Goal: Navigation & Orientation: Find specific page/section

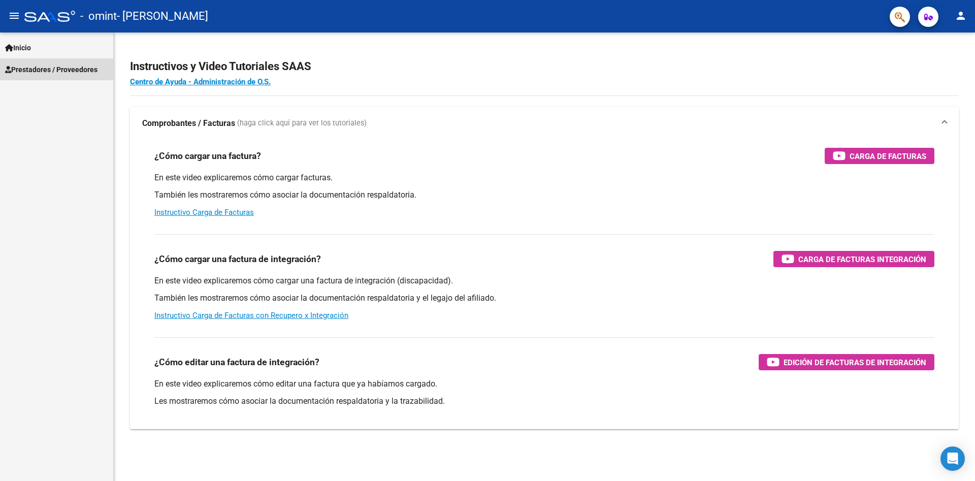
click at [63, 70] on span "Prestadores / Proveedores" at bounding box center [51, 69] width 92 height 11
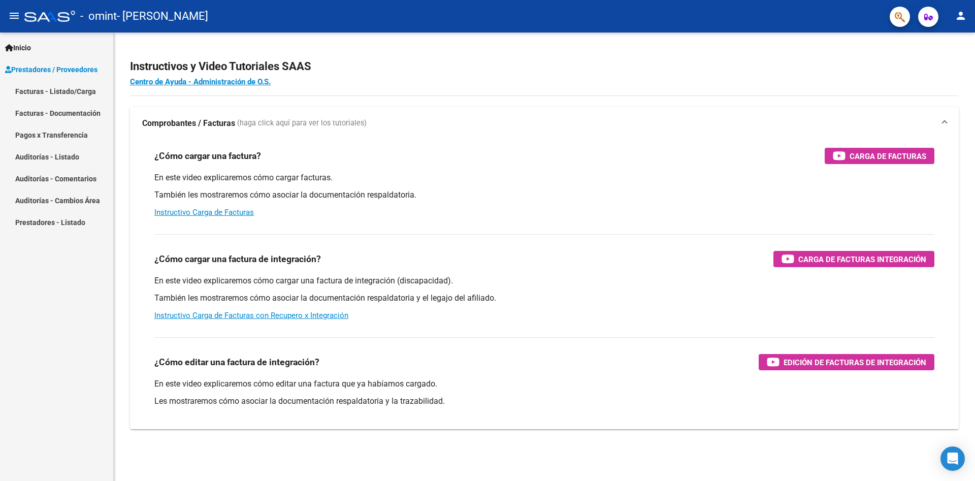
click at [72, 92] on link "Facturas - Listado/Carga" at bounding box center [56, 91] width 113 height 22
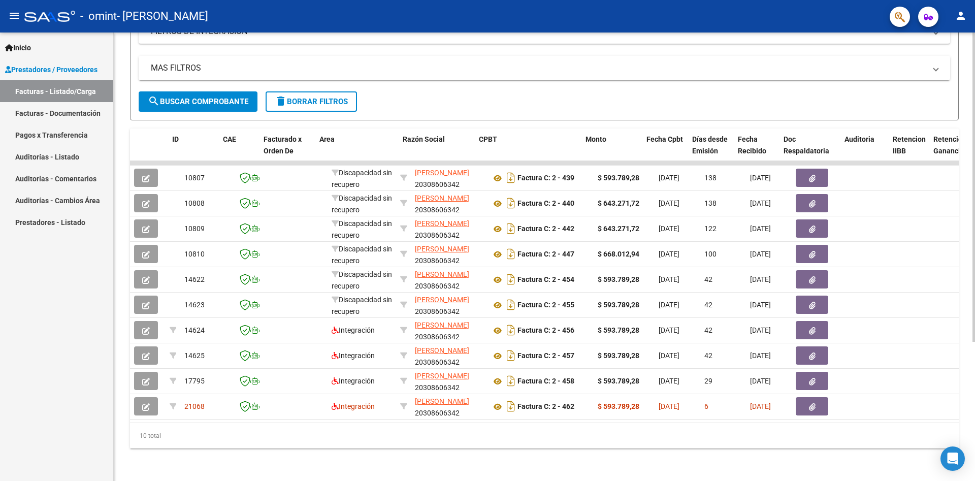
scroll to position [0, 24]
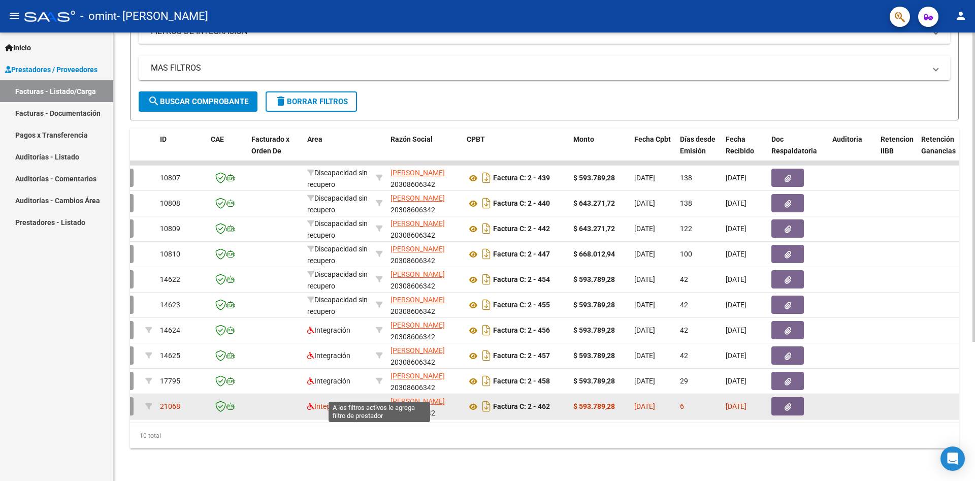
drag, startPoint x: 377, startPoint y: 392, endPoint x: 382, endPoint y: 391, distance: 5.1
click at [382, 403] on icon at bounding box center [379, 406] width 7 height 7
type input "20308606342"
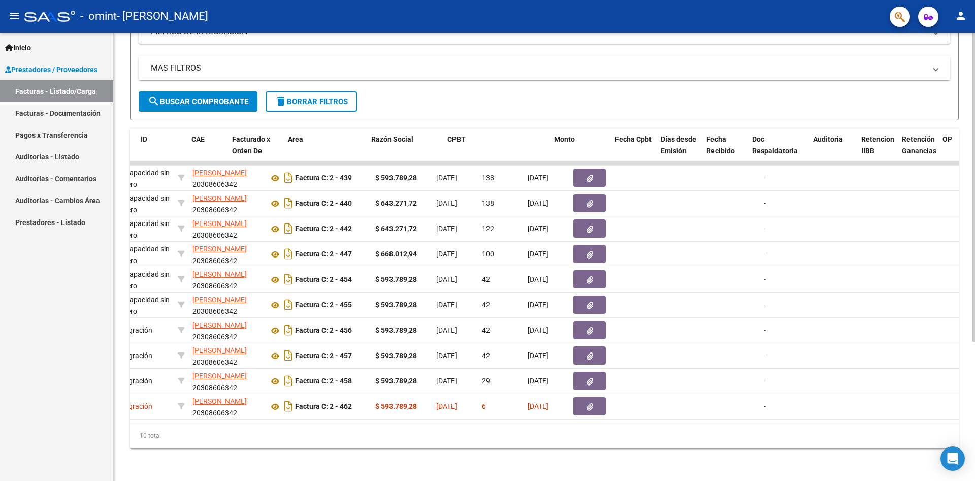
scroll to position [0, 0]
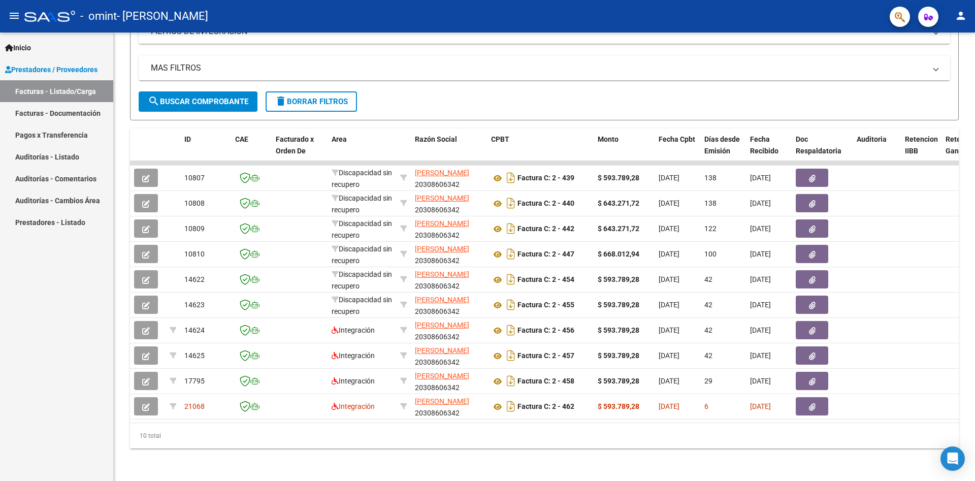
click at [47, 135] on link "Pagos x Transferencia" at bounding box center [56, 135] width 113 height 22
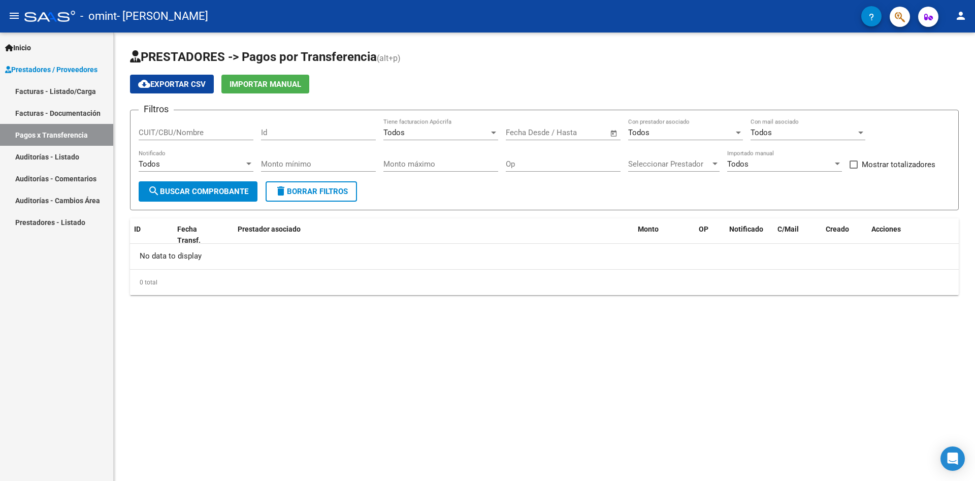
click at [65, 110] on link "Facturas - Documentación" at bounding box center [56, 113] width 113 height 22
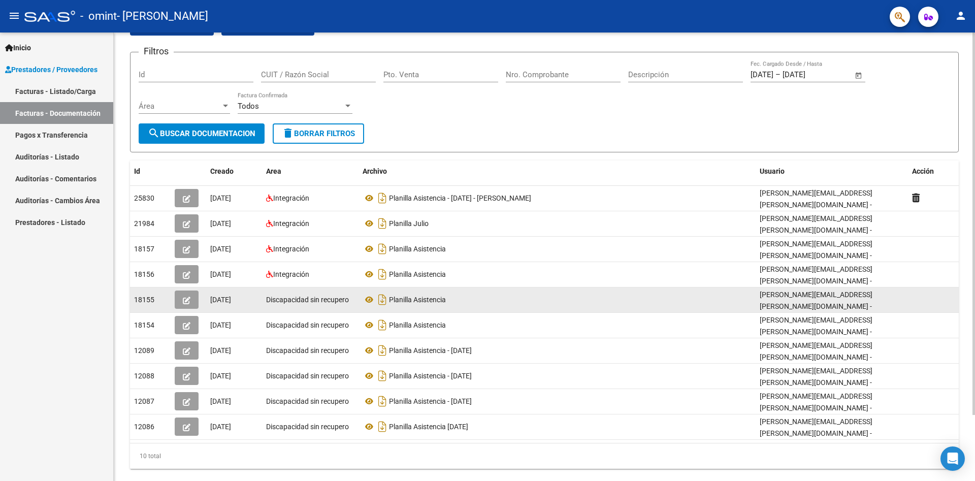
scroll to position [76, 0]
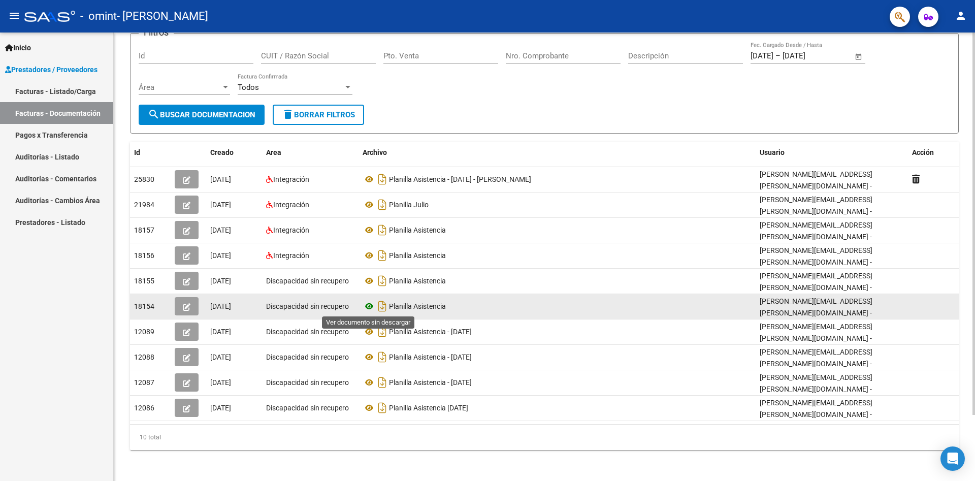
click at [366, 305] on icon at bounding box center [369, 306] width 13 height 12
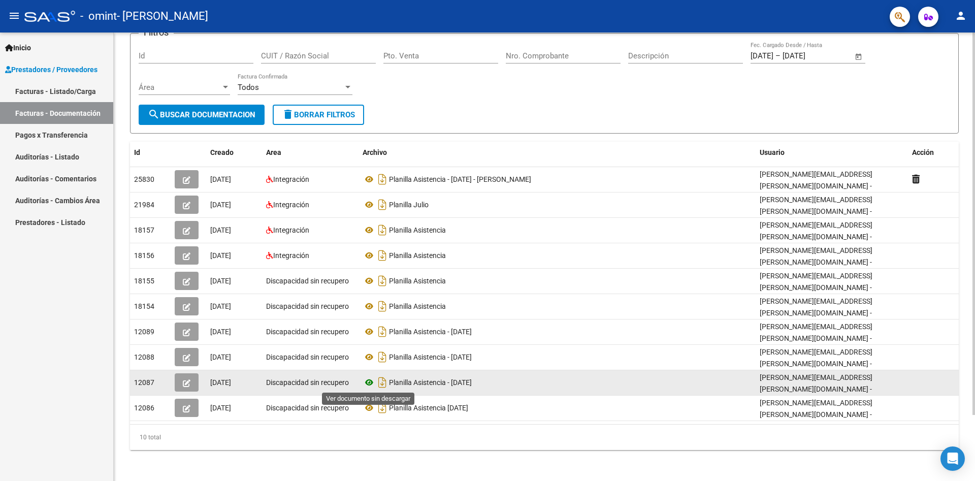
click at [369, 381] on icon at bounding box center [369, 382] width 13 height 12
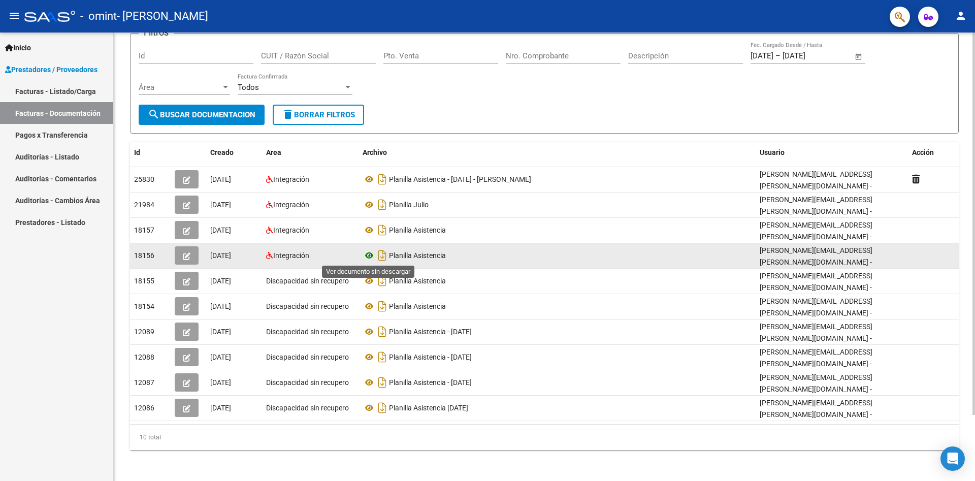
click at [370, 255] on icon at bounding box center [369, 255] width 13 height 12
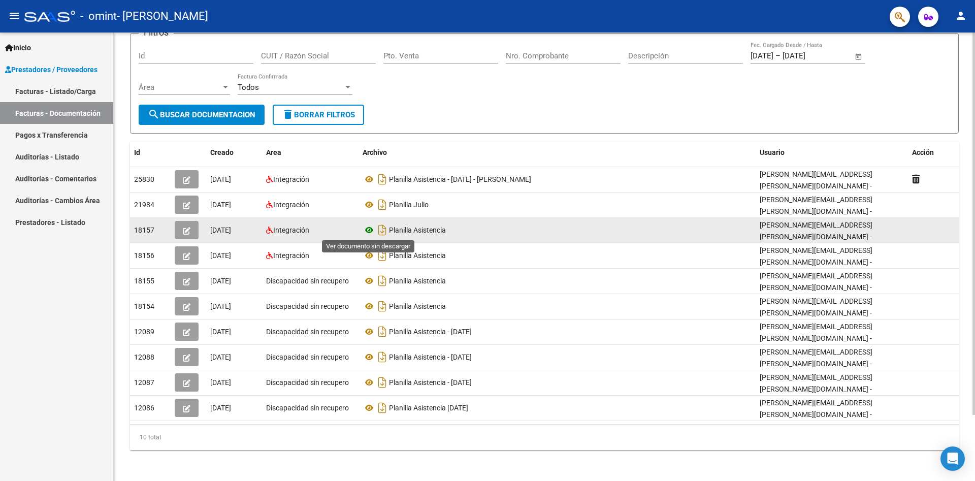
click at [368, 230] on icon at bounding box center [369, 230] width 13 height 12
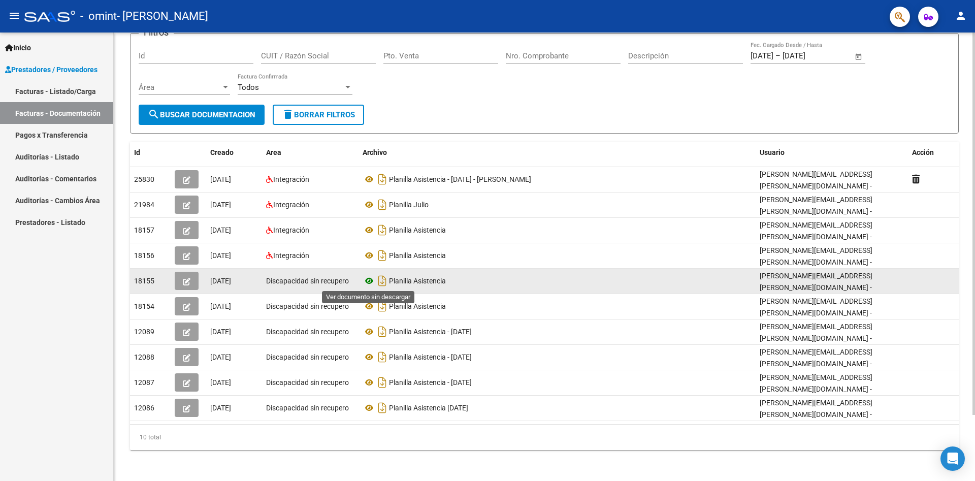
click at [368, 279] on icon at bounding box center [369, 281] width 13 height 12
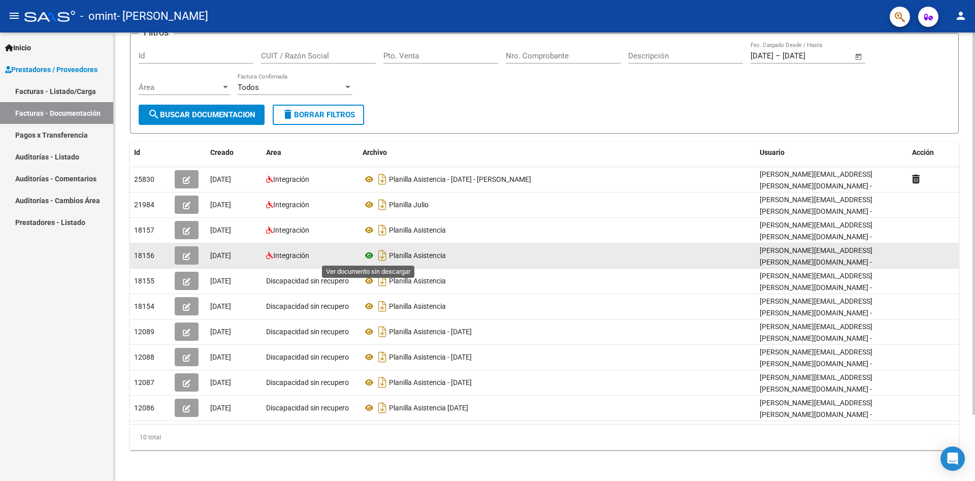
click at [368, 252] on icon at bounding box center [369, 255] width 13 height 12
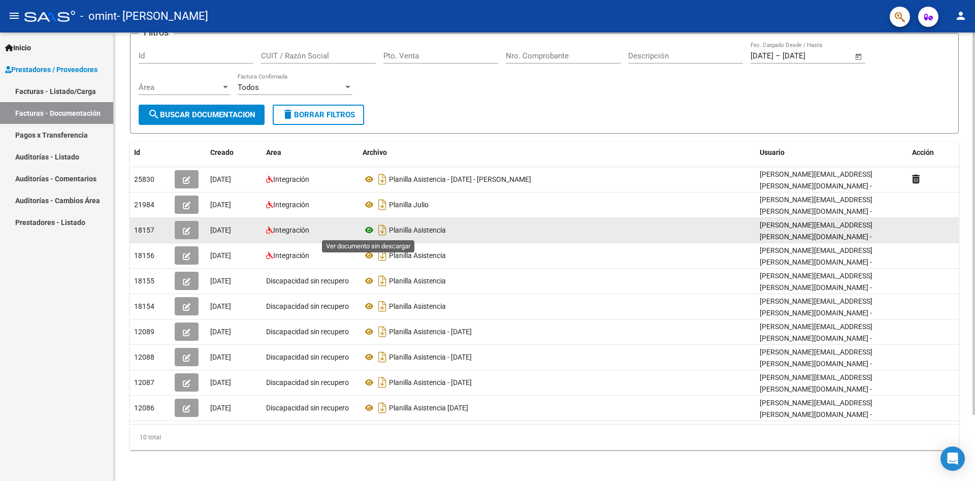
click at [369, 227] on icon at bounding box center [369, 230] width 13 height 12
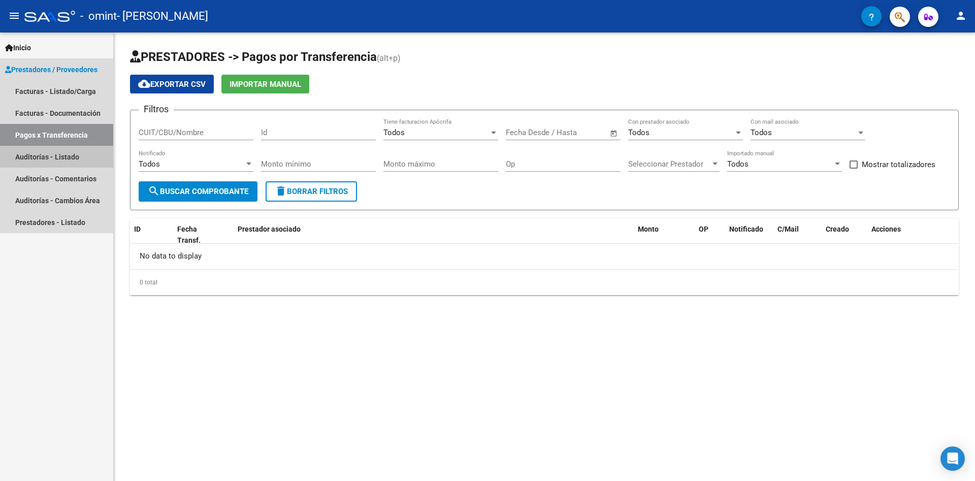
click at [60, 151] on link "Auditorías - Listado" at bounding box center [56, 157] width 113 height 22
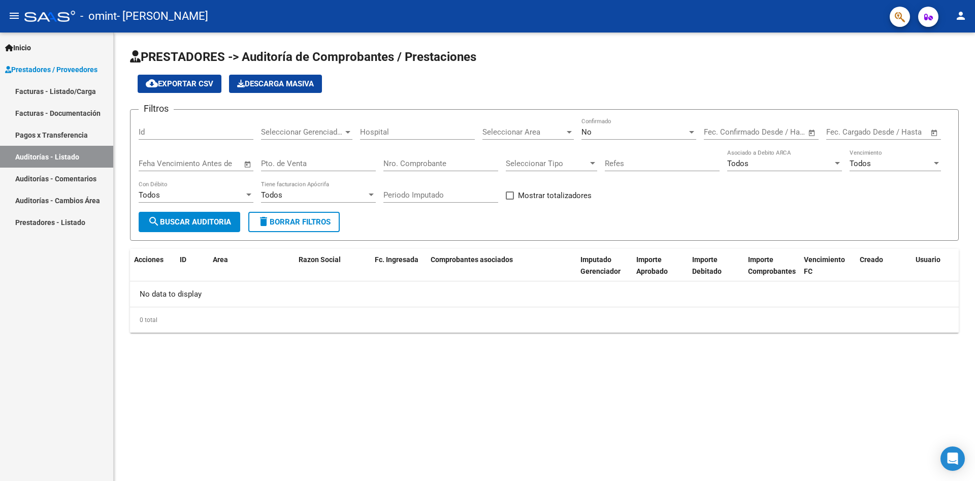
click at [74, 173] on link "Auditorías - Comentarios" at bounding box center [56, 179] width 113 height 22
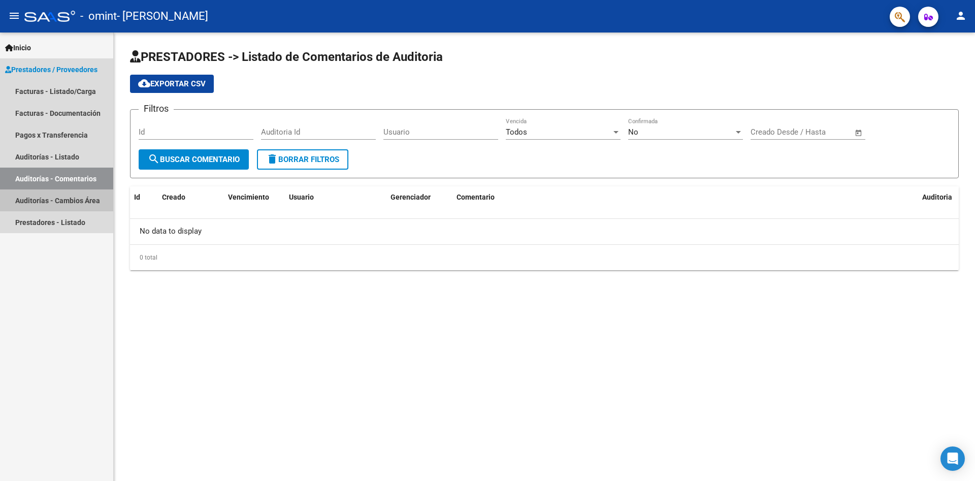
click at [80, 196] on link "Auditorías - Cambios Área" at bounding box center [56, 200] width 113 height 22
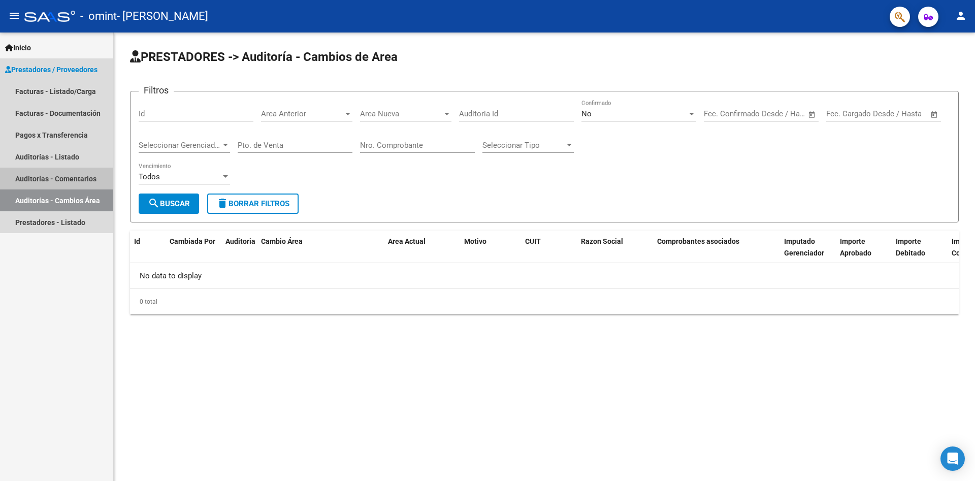
click at [69, 176] on link "Auditorías - Comentarios" at bounding box center [56, 179] width 113 height 22
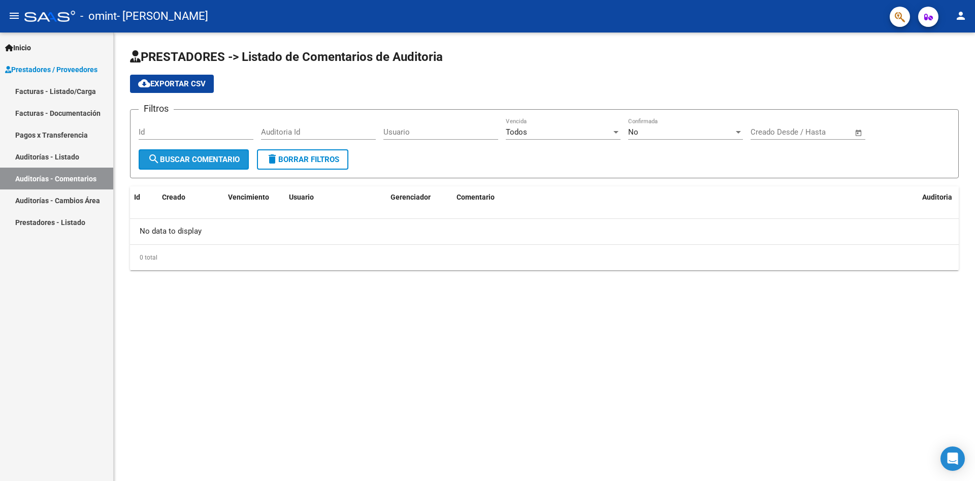
click at [208, 163] on span "search Buscar Comentario" at bounding box center [194, 159] width 92 height 9
click at [196, 128] on input "Id" at bounding box center [196, 131] width 115 height 9
click at [546, 127] on div "Todos" at bounding box center [559, 131] width 106 height 9
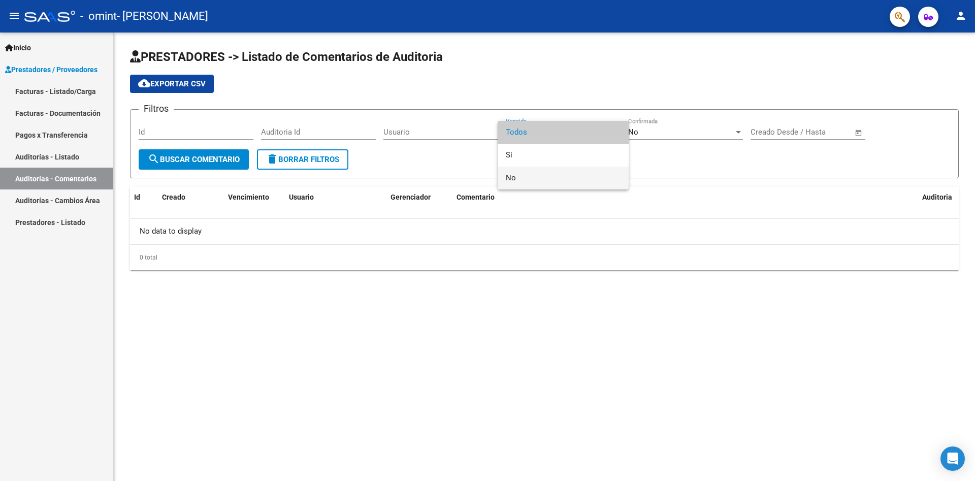
click at [539, 175] on span "No" at bounding box center [563, 178] width 115 height 23
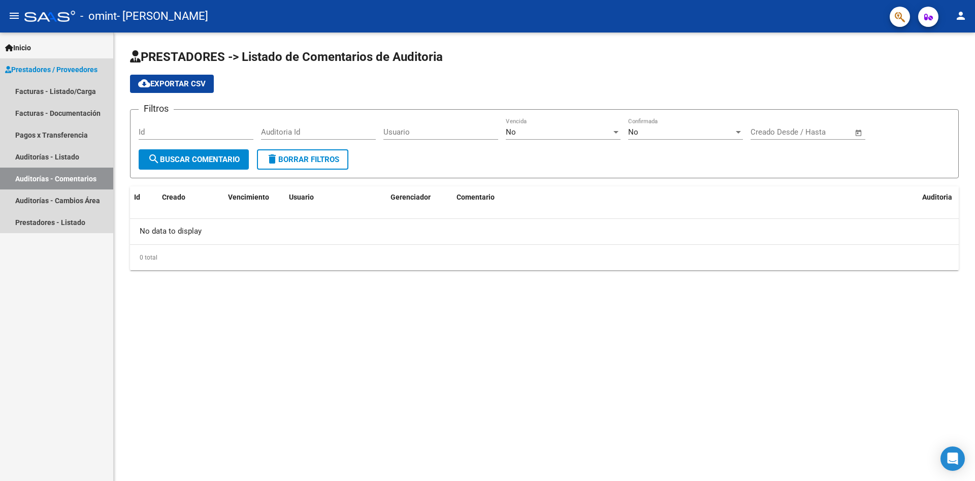
click at [47, 176] on link "Auditorías - Comentarios" at bounding box center [56, 179] width 113 height 22
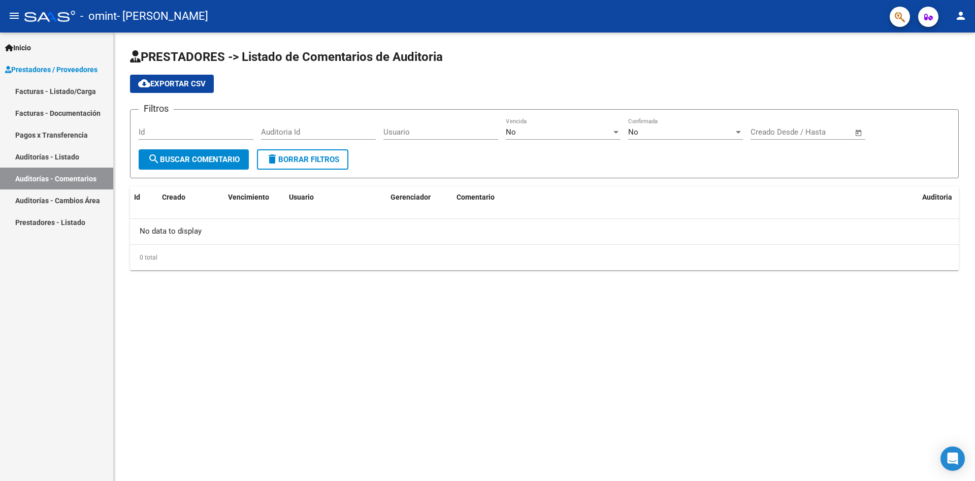
click at [47, 198] on link "Auditorías - Cambios Área" at bounding box center [56, 200] width 113 height 22
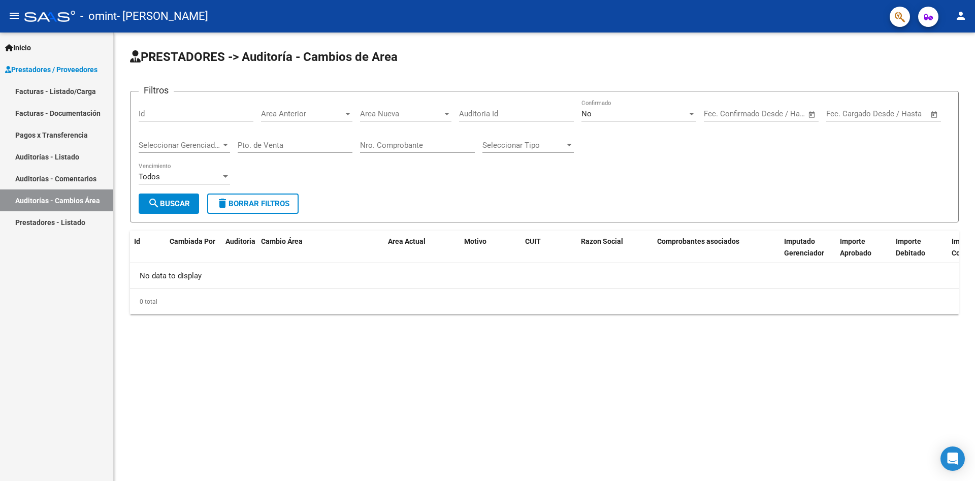
click at [52, 219] on link "Prestadores - Listado" at bounding box center [56, 222] width 113 height 22
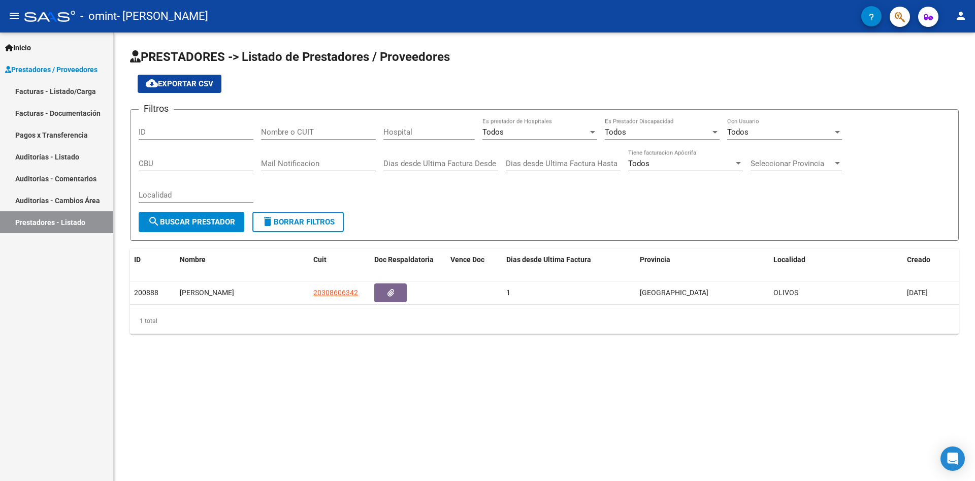
click at [52, 71] on span "Prestadores / Proveedores" at bounding box center [51, 69] width 92 height 11
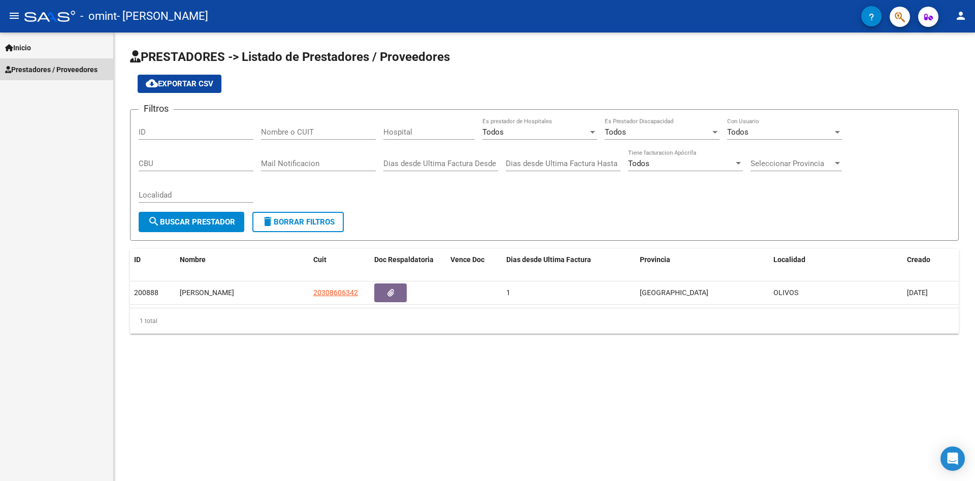
click at [52, 71] on span "Prestadores / Proveedores" at bounding box center [51, 69] width 92 height 11
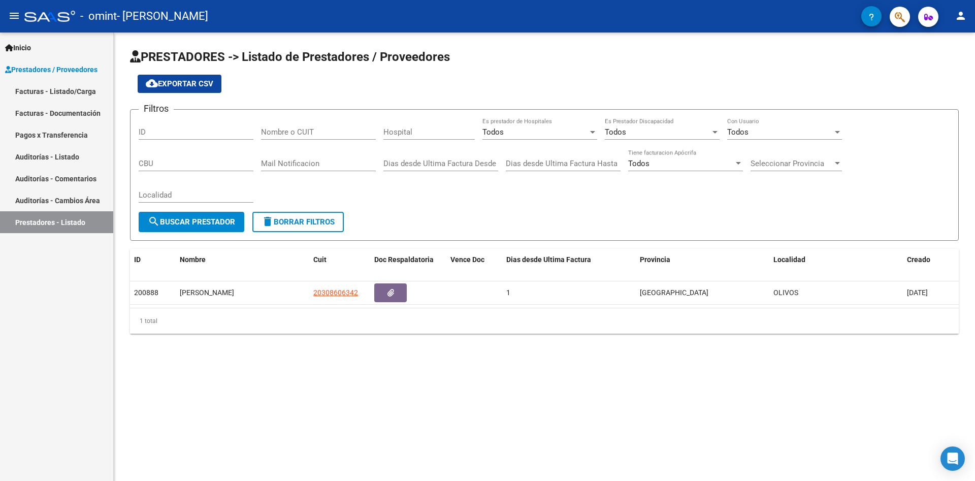
click at [47, 92] on link "Facturas - Listado/Carga" at bounding box center [56, 91] width 113 height 22
